Goal: Information Seeking & Learning: Learn about a topic

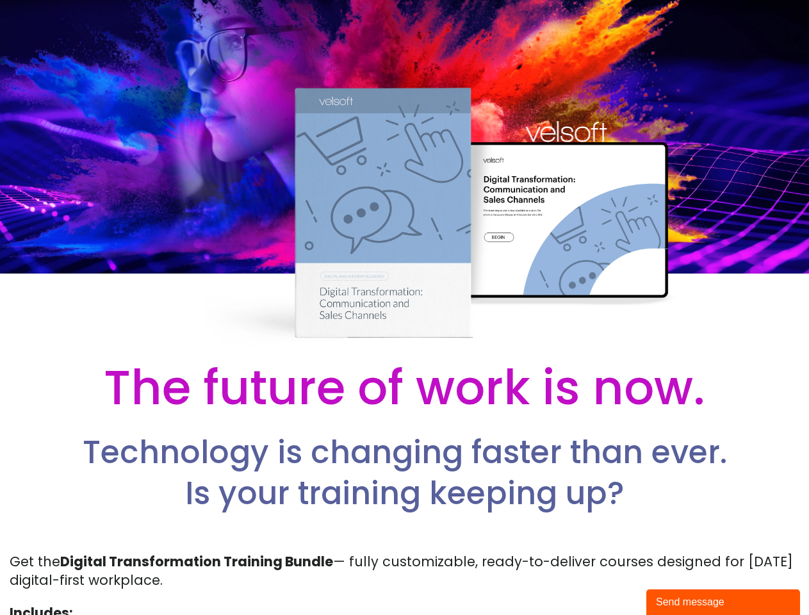
click at [404, 307] on div at bounding box center [404, 176] width 809 height 352
click at [723, 602] on div "Send message" at bounding box center [723, 601] width 134 height 15
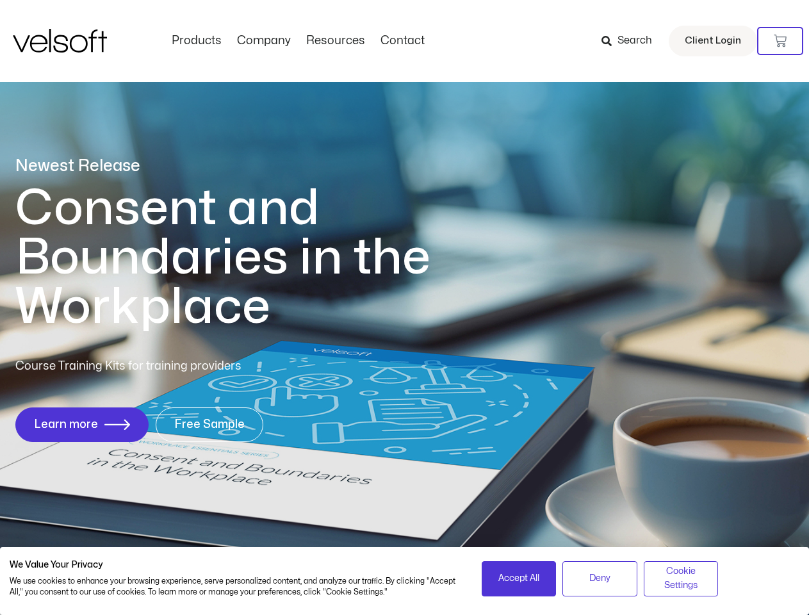
click at [404, 307] on h1 "Consent and Boundaries in the Workplace" at bounding box center [248, 258] width 467 height 148
click at [780, 41] on icon at bounding box center [779, 41] width 13 height 13
click at [519, 578] on span "Accept All" at bounding box center [518, 578] width 41 height 14
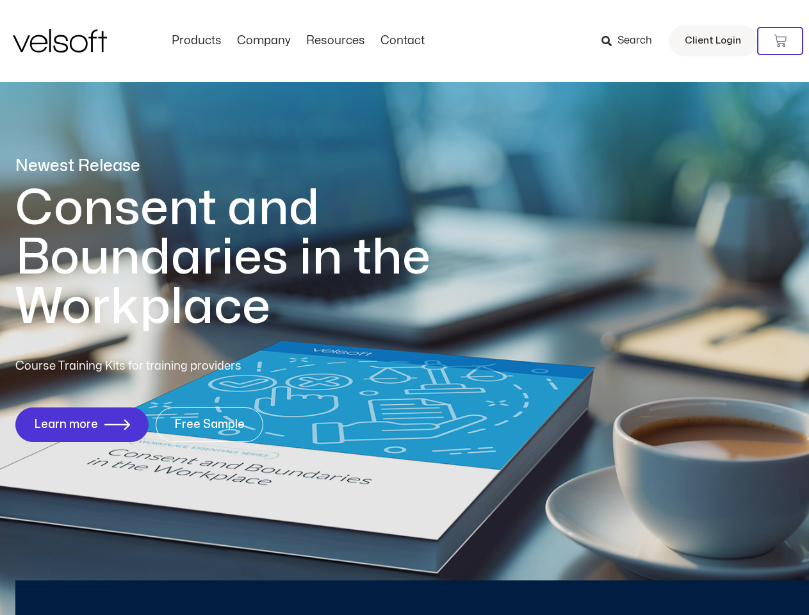
click at [599, 578] on div "Newest Release Consent and Boundaries in the Workplace Course Training Kits for…" at bounding box center [404, 306] width 809 height 622
click at [680, 578] on div "Newest Release Consent and Boundaries in the Workplace Course Training Kits for…" at bounding box center [404, 306] width 809 height 622
